Goal: Information Seeking & Learning: Check status

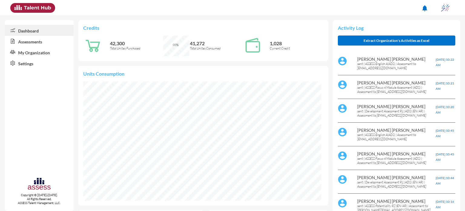
scroll to position [54, 114]
click at [36, 41] on link "Assessments" at bounding box center [39, 41] width 69 height 11
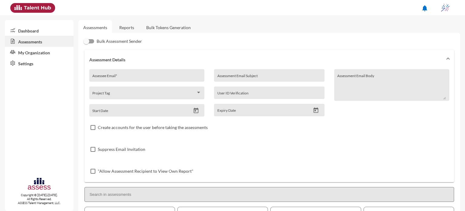
click at [120, 26] on link "Reports" at bounding box center [127, 27] width 25 height 15
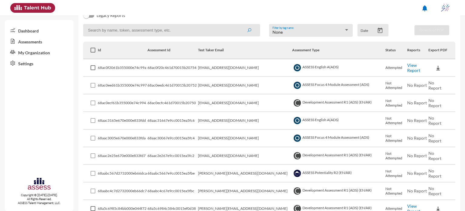
scroll to position [79, 0]
click at [377, 32] on icon "Open calendar" at bounding box center [380, 30] width 6 height 6
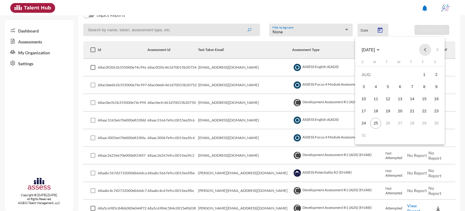
click at [424, 49] on button "Previous month" at bounding box center [425, 50] width 12 height 12
click at [386, 110] on div "20" at bounding box center [388, 110] width 11 height 11
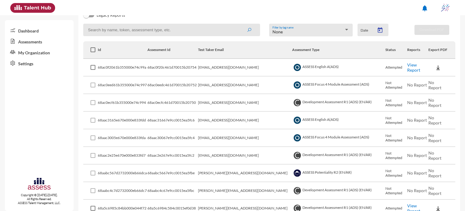
type input "5/20/2025"
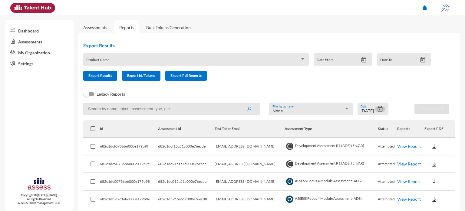
scroll to position [24, 0]
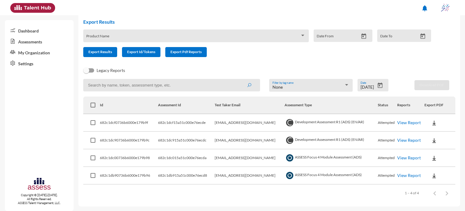
click at [408, 174] on link "View Report" at bounding box center [409, 174] width 24 height 5
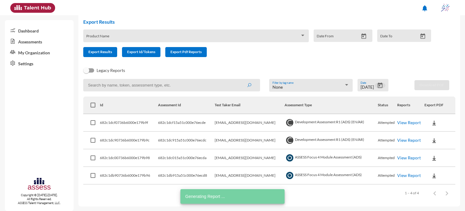
click at [379, 87] on icon "Open calendar" at bounding box center [380, 85] width 6 height 6
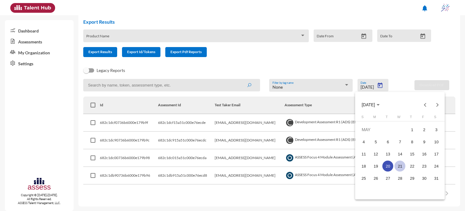
click at [399, 166] on div "21" at bounding box center [400, 165] width 11 height 11
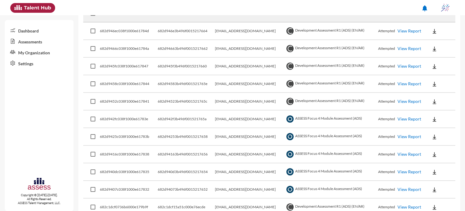
scroll to position [198, 0]
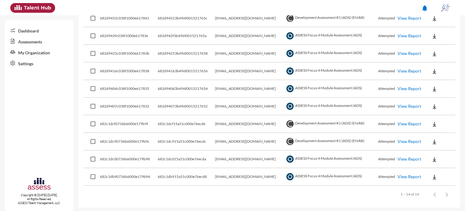
click at [406, 174] on link "View Report" at bounding box center [410, 176] width 24 height 5
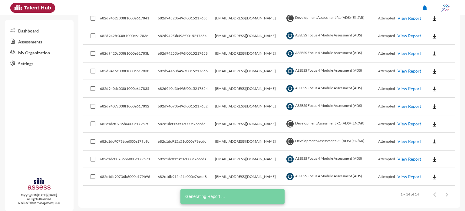
click at [398, 157] on link "View Report" at bounding box center [410, 158] width 24 height 5
click at [408, 106] on link "View Report" at bounding box center [410, 105] width 24 height 5
click at [412, 88] on link "View Report" at bounding box center [410, 88] width 24 height 5
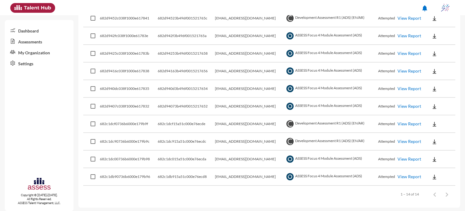
click at [415, 88] on link "View Report" at bounding box center [410, 88] width 24 height 5
click at [413, 52] on link "View Report" at bounding box center [410, 53] width 24 height 5
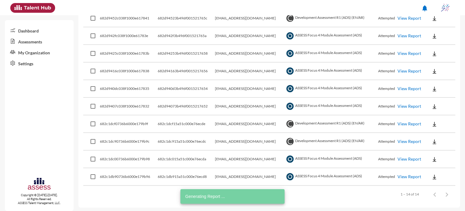
click at [410, 35] on link "View Report" at bounding box center [410, 35] width 24 height 5
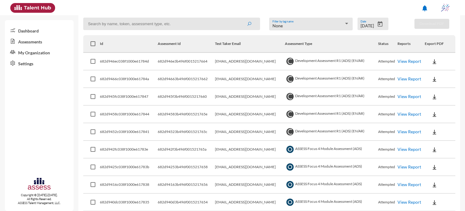
scroll to position [84, 0]
click at [377, 25] on icon "Open calendar" at bounding box center [380, 25] width 6 height 6
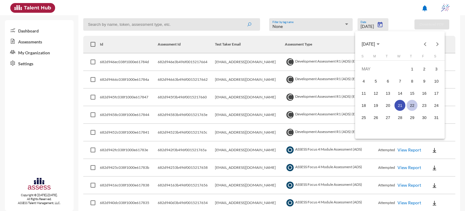
click at [408, 103] on div "22" at bounding box center [412, 105] width 11 height 11
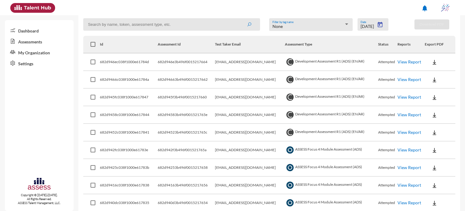
type input "5/22/2025"
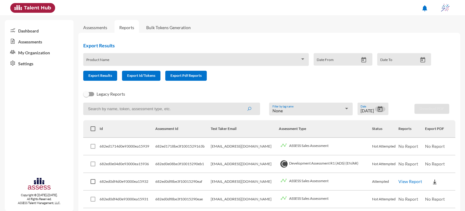
scroll to position [24, 0]
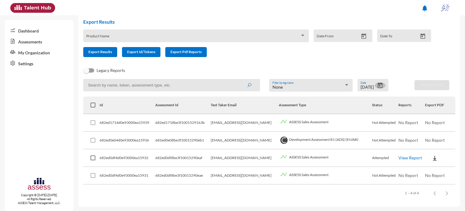
click at [382, 86] on button "Open calendar" at bounding box center [380, 85] width 11 height 6
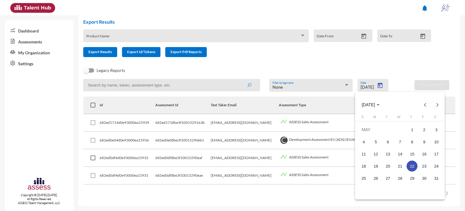
click at [278, 11] on div at bounding box center [232, 105] width 465 height 211
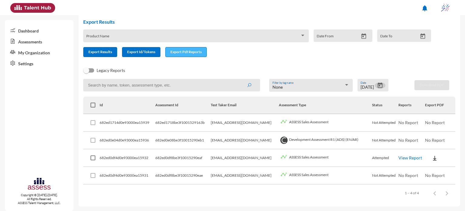
scroll to position [0, 0]
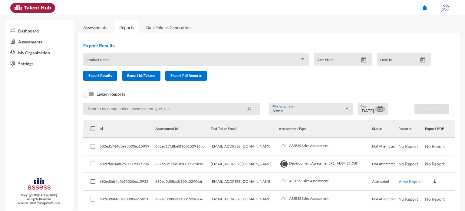
click at [378, 109] on icon "Open calendar" at bounding box center [380, 109] width 6 height 6
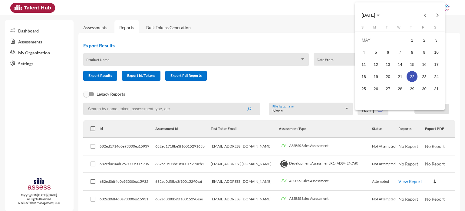
click at [414, 76] on div "22" at bounding box center [412, 76] width 11 height 11
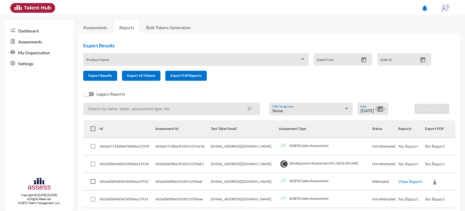
click at [383, 107] on div "5/22/2025 Date" at bounding box center [373, 108] width 31 height 12
click at [378, 109] on icon "Open calendar" at bounding box center [380, 108] width 5 height 5
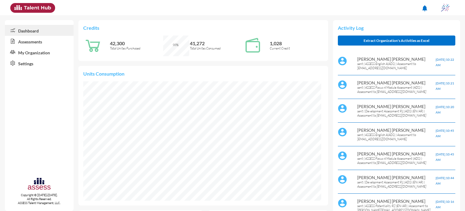
scroll to position [54, 114]
click at [50, 42] on link "Assessments" at bounding box center [39, 41] width 69 height 11
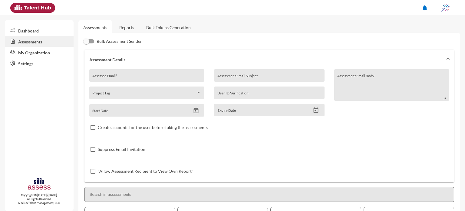
click at [126, 29] on link "Reports" at bounding box center [127, 27] width 25 height 15
